Goal: Information Seeking & Learning: Learn about a topic

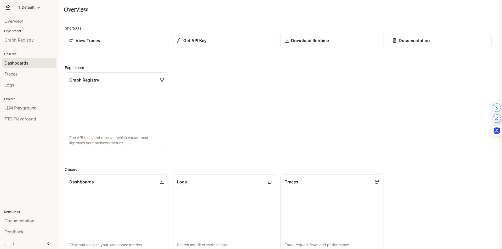
click at [23, 66] on link "Dashboards" at bounding box center [29, 63] width 54 height 10
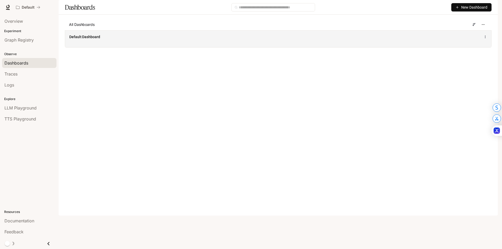
click at [106, 47] on div "Default Dashboard" at bounding box center [278, 38] width 426 height 17
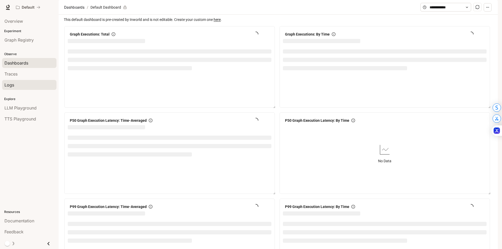
click at [24, 84] on div "Logs" at bounding box center [29, 85] width 50 height 6
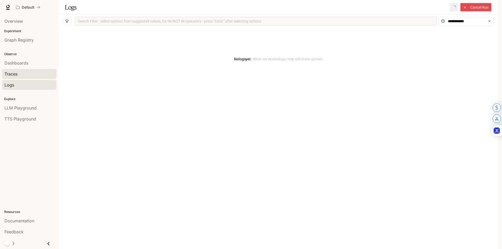
click at [27, 74] on div "Traces" at bounding box center [29, 74] width 50 height 6
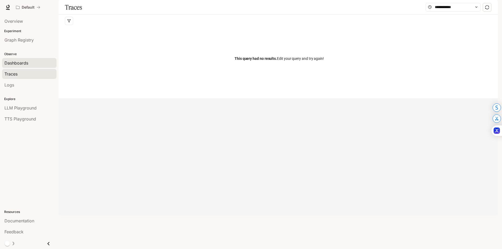
click at [30, 67] on link "Dashboards" at bounding box center [29, 63] width 54 height 10
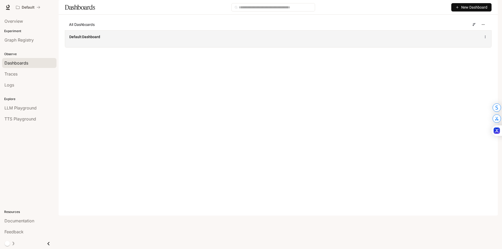
click at [118, 39] on div "Default Dashboard" at bounding box center [190, 36] width 243 height 5
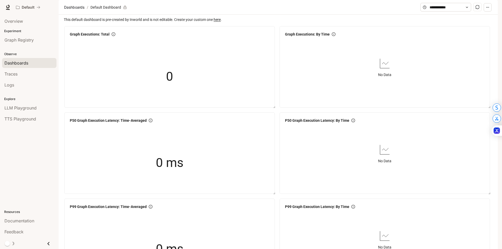
scroll to position [549, 0]
click at [24, 116] on span "TTS Playground" at bounding box center [20, 119] width 32 height 6
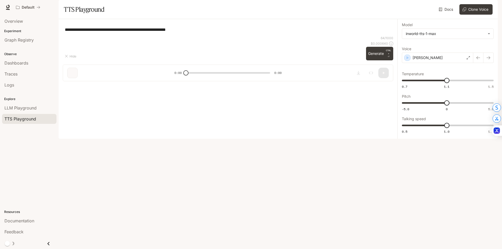
type textarea "**********"
type input "**********"
type input "***"
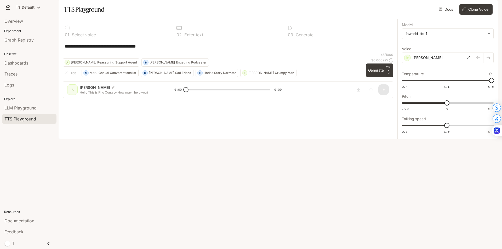
click at [492, 6] on img "button" at bounding box center [489, 7] width 7 height 7
click at [441, 36] on span "Billing" at bounding box center [456, 38] width 67 height 5
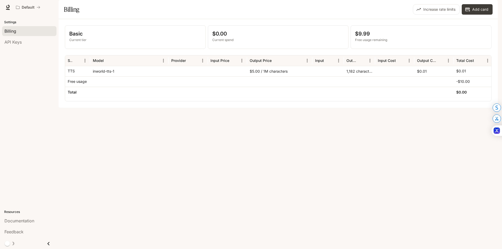
click at [354, 76] on div "1,182 characters" at bounding box center [359, 71] width 31 height 10
click at [365, 65] on button "Sort" at bounding box center [362, 61] width 8 height 8
click at [370, 63] on icon "Menu" at bounding box center [369, 60] width 5 height 5
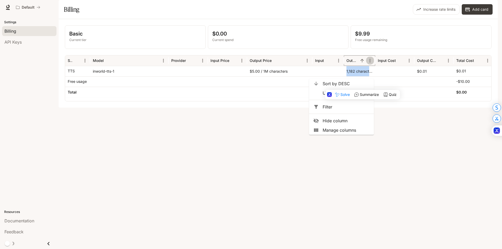
click at [370, 63] on icon "Menu" at bounding box center [369, 60] width 5 height 5
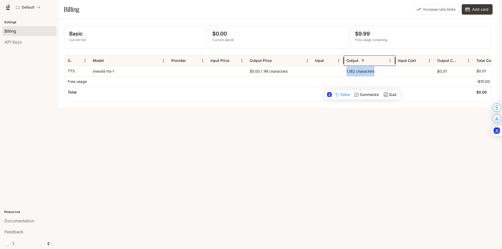
drag, startPoint x: 374, startPoint y: 74, endPoint x: 394, endPoint y: 73, distance: 20.2
click at [394, 66] on div at bounding box center [395, 60] width 3 height 10
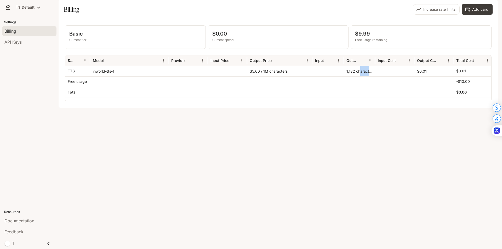
drag, startPoint x: 360, startPoint y: 85, endPoint x: 368, endPoint y: 85, distance: 7.8
click at [368, 76] on div "1,182 characters" at bounding box center [359, 71] width 31 height 10
click at [350, 76] on div "1,182 characters" at bounding box center [359, 71] width 31 height 10
click at [34, 38] on link "API Keys" at bounding box center [29, 42] width 54 height 10
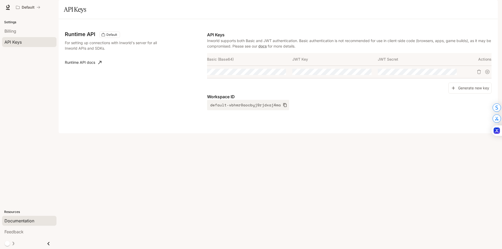
click at [29, 220] on span "Documentation" at bounding box center [19, 221] width 30 height 6
click at [466, 5] on span "Documentation" at bounding box center [466, 7] width 26 height 7
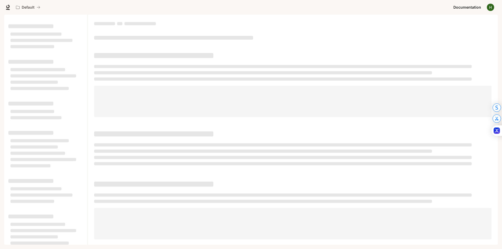
click at [498, 9] on div "Default Documentation Documentation" at bounding box center [251, 7] width 502 height 15
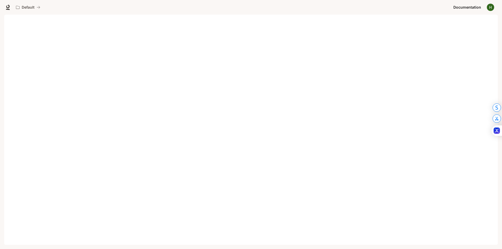
click at [493, 8] on img "button" at bounding box center [489, 7] width 7 height 7
